Goal: Task Accomplishment & Management: Manage account settings

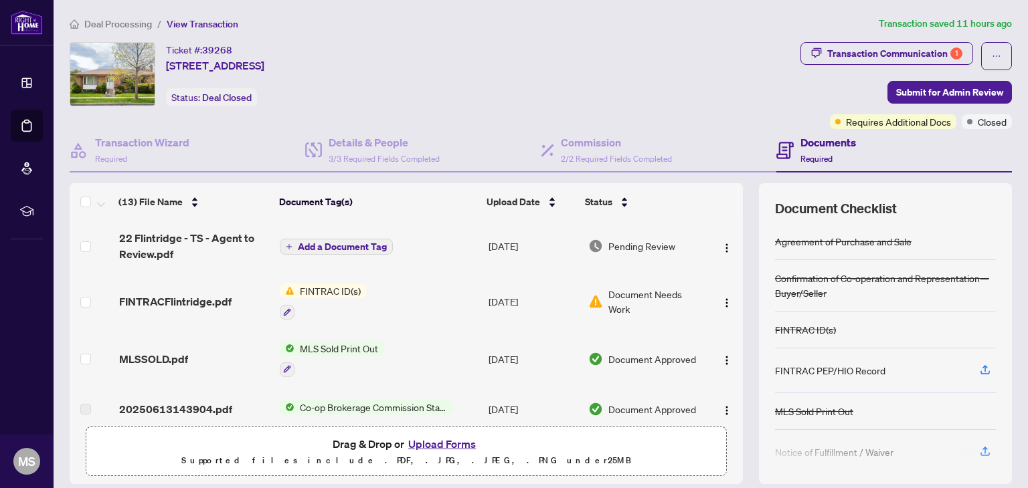
scroll to position [183, 0]
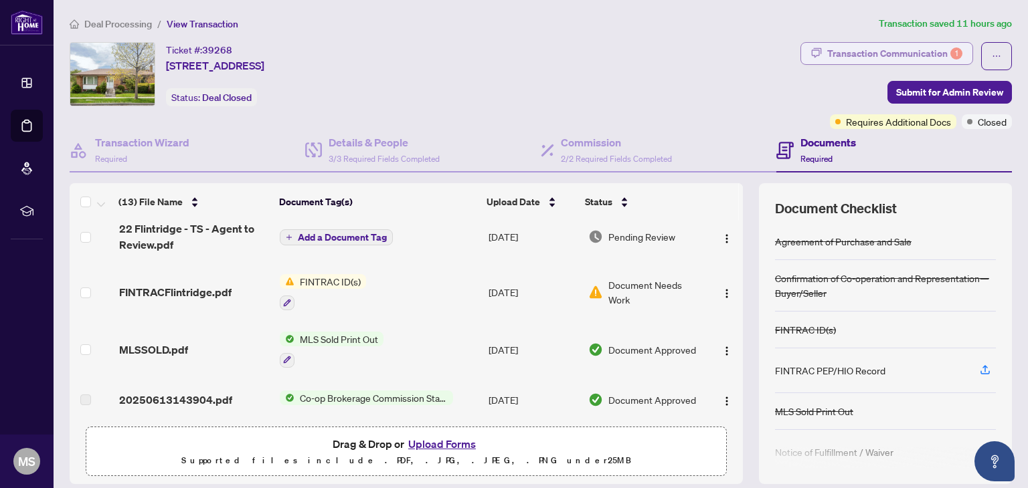
click at [915, 55] on div "Transaction Communication 1" at bounding box center [894, 53] width 135 height 21
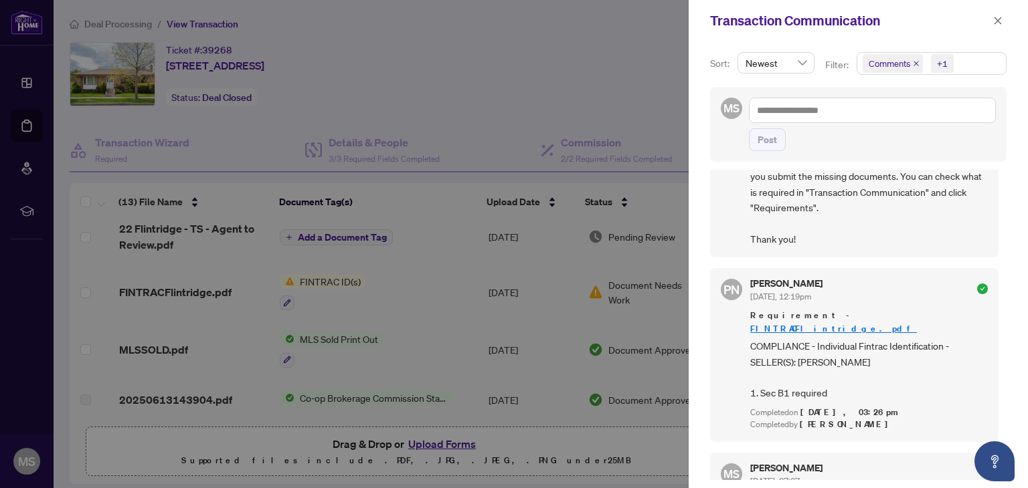
scroll to position [0, 0]
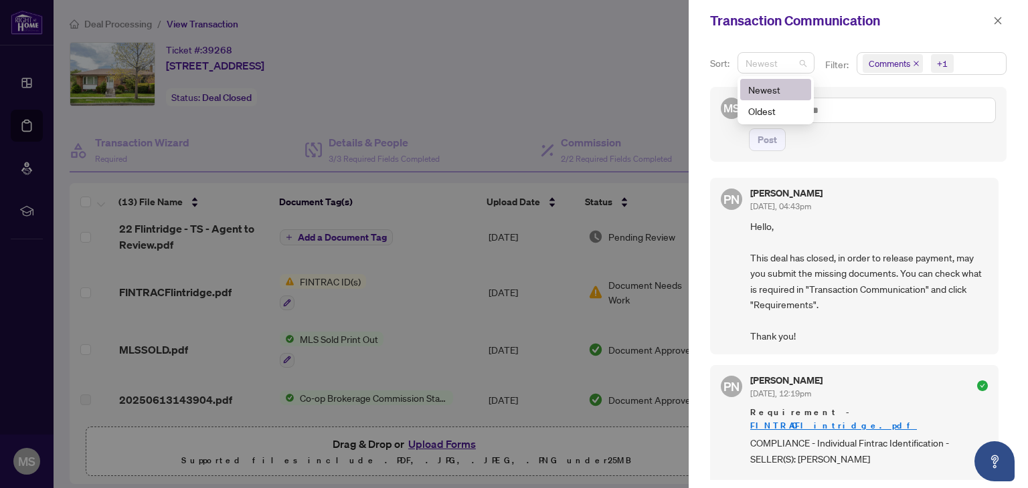
click at [797, 65] on span "Newest" at bounding box center [775, 63] width 61 height 20
click at [888, 155] on div "MS Post" at bounding box center [858, 124] width 296 height 75
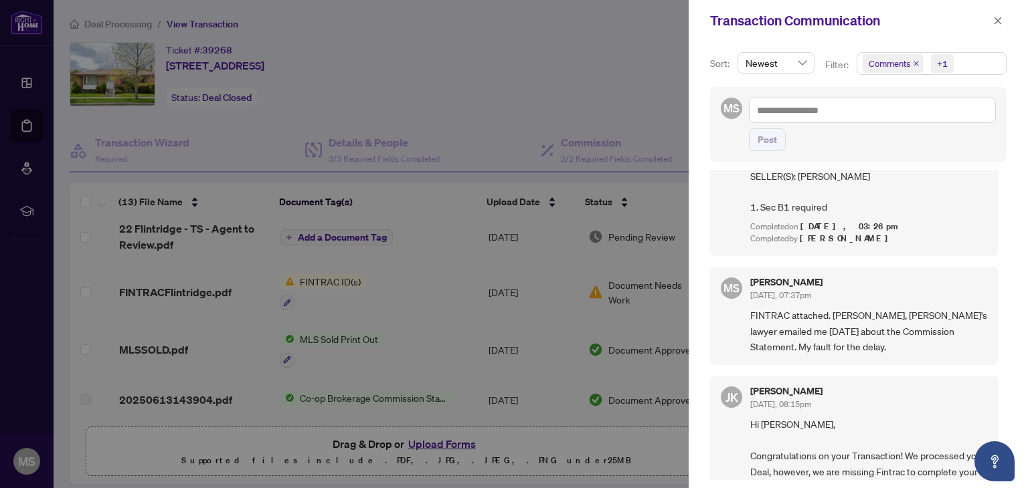
scroll to position [260, 0]
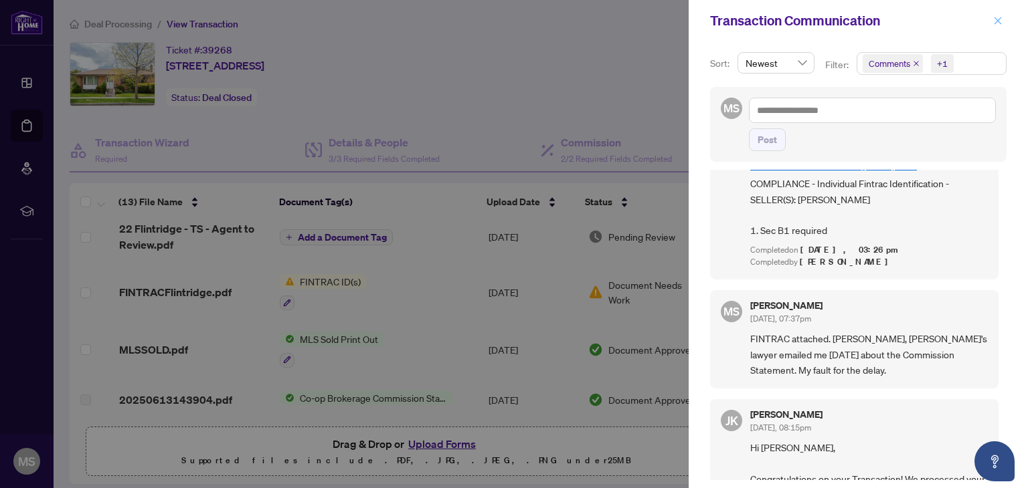
click at [998, 25] on icon "close" at bounding box center [997, 20] width 9 height 9
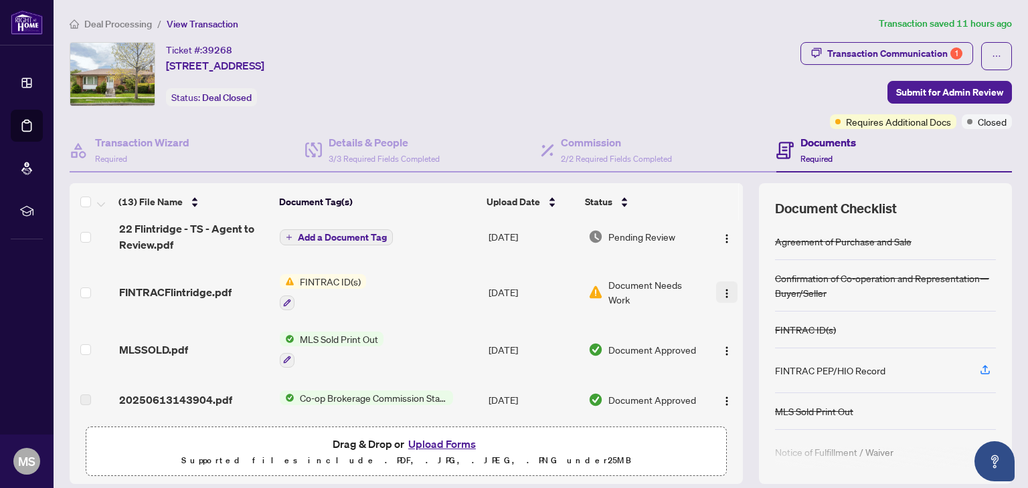
click at [721, 285] on span "button" at bounding box center [726, 292] width 11 height 15
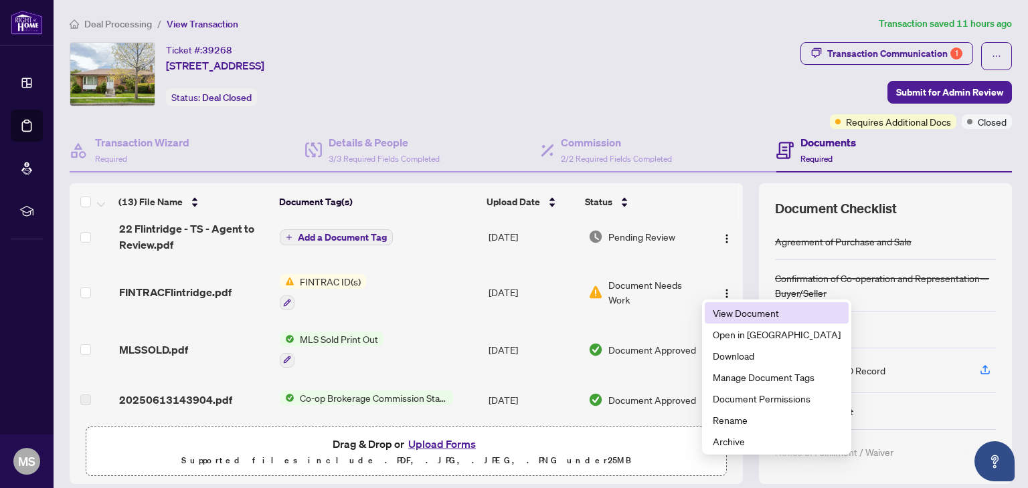
click at [722, 310] on span "View Document" at bounding box center [777, 313] width 128 height 15
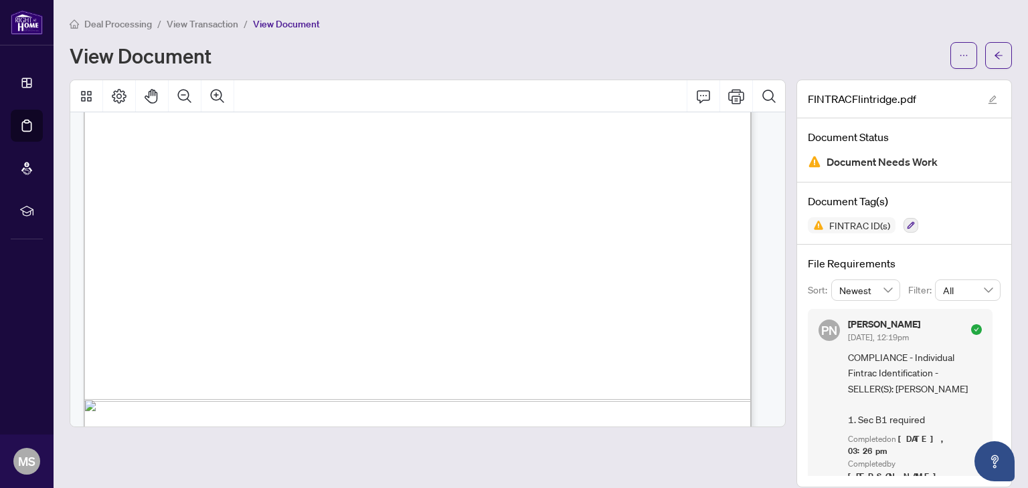
scroll to position [5, 0]
click at [202, 25] on span "View Transaction" at bounding box center [203, 24] width 72 height 12
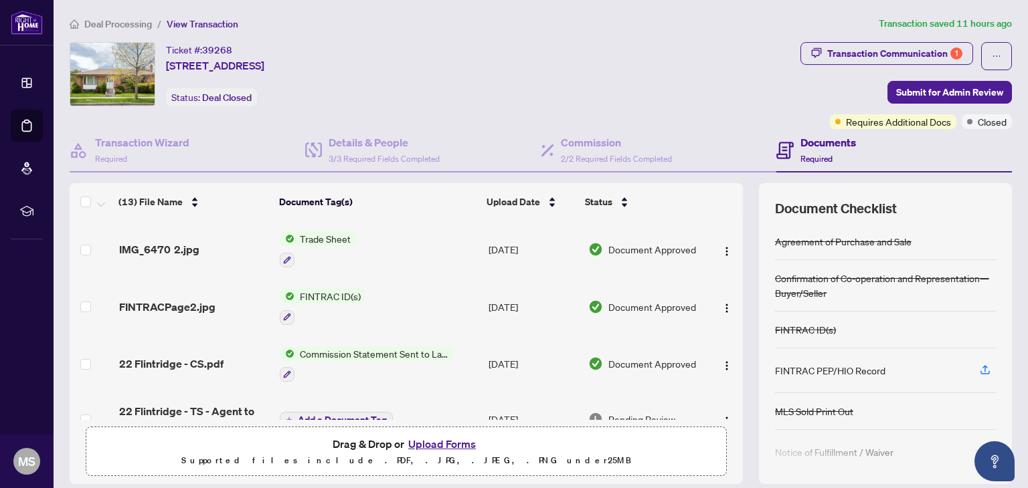
click at [439, 443] on button "Upload Forms" at bounding box center [442, 444] width 76 height 17
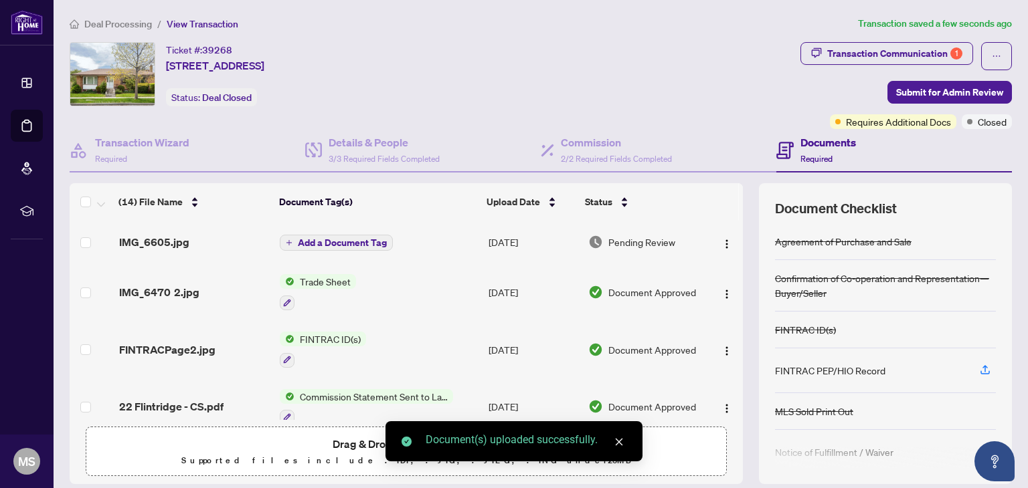
click at [340, 240] on span "Add a Document Tag" at bounding box center [342, 242] width 89 height 9
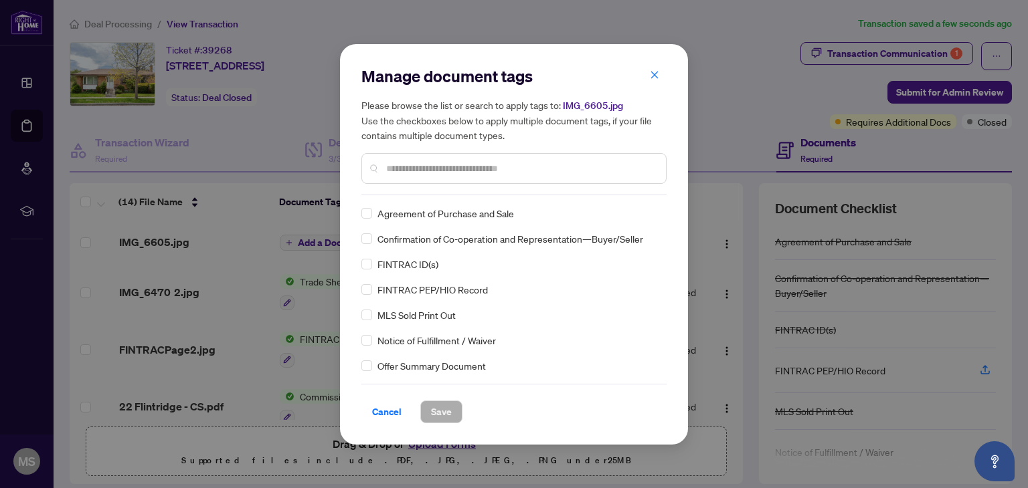
click at [430, 167] on input "text" at bounding box center [520, 168] width 269 height 15
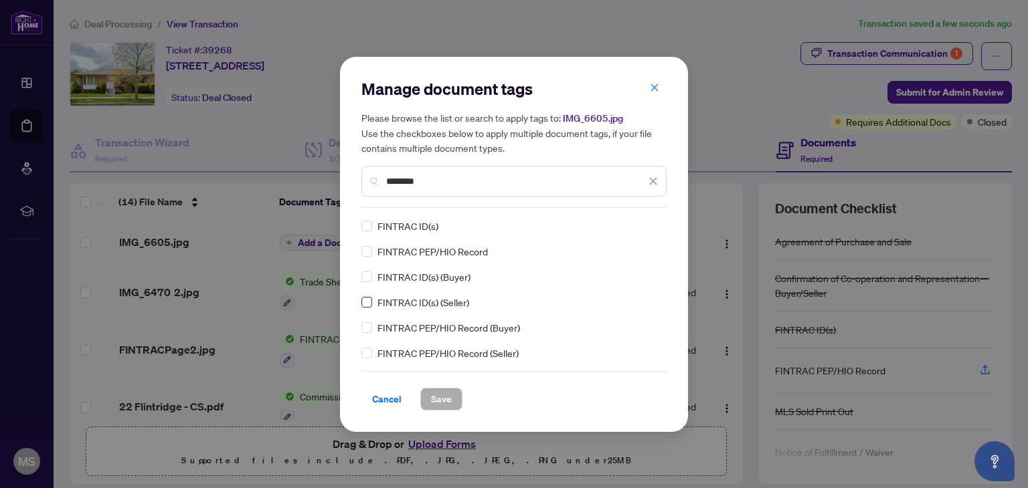
type input "*******"
click at [436, 406] on span "Save" at bounding box center [441, 399] width 21 height 21
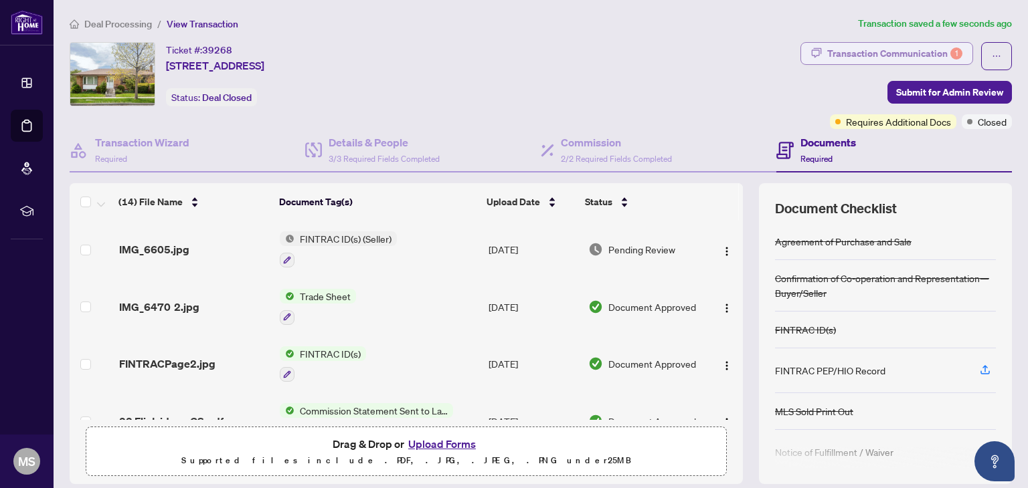
click at [939, 56] on div "Transaction Communication 1" at bounding box center [894, 53] width 135 height 21
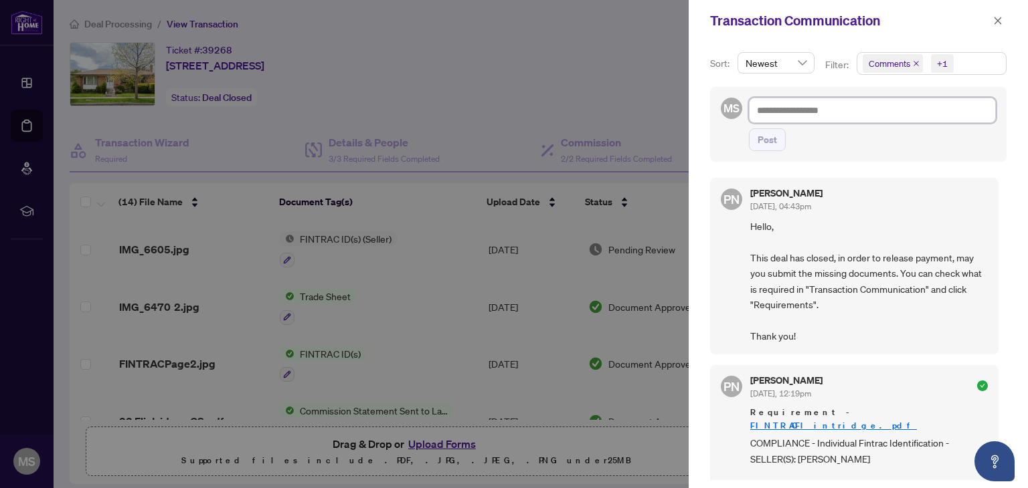
click at [864, 110] on textarea at bounding box center [872, 110] width 247 height 25
